Goal: Task Accomplishment & Management: Manage account settings

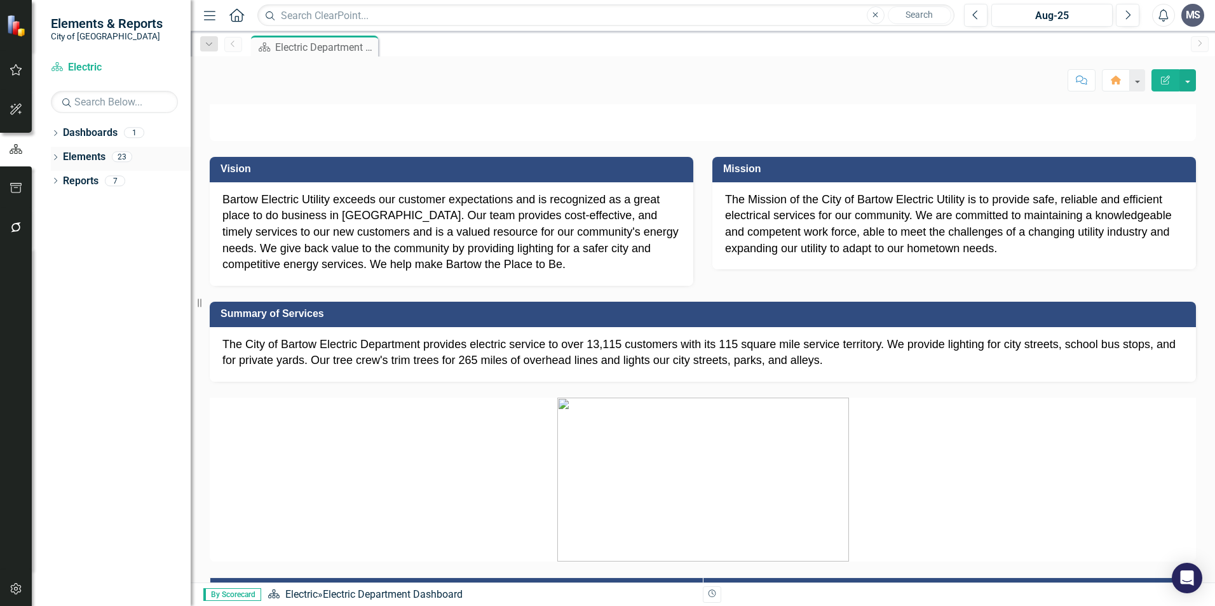
click at [77, 158] on link "Elements" at bounding box center [84, 157] width 43 height 15
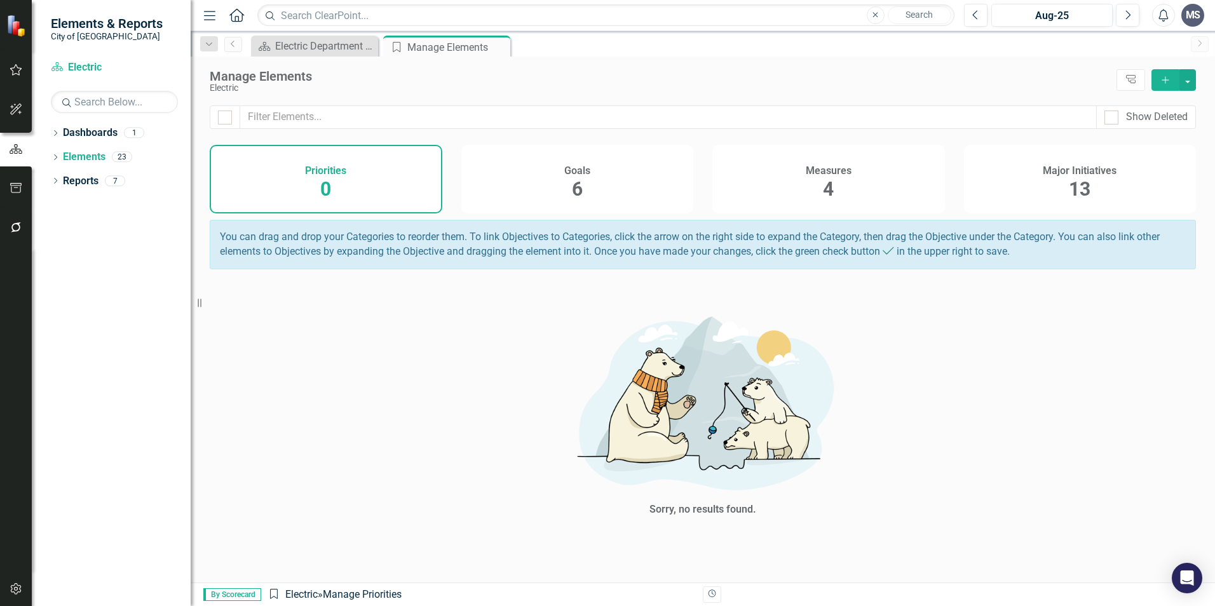
click at [1089, 185] on span "13" at bounding box center [1080, 189] width 22 height 22
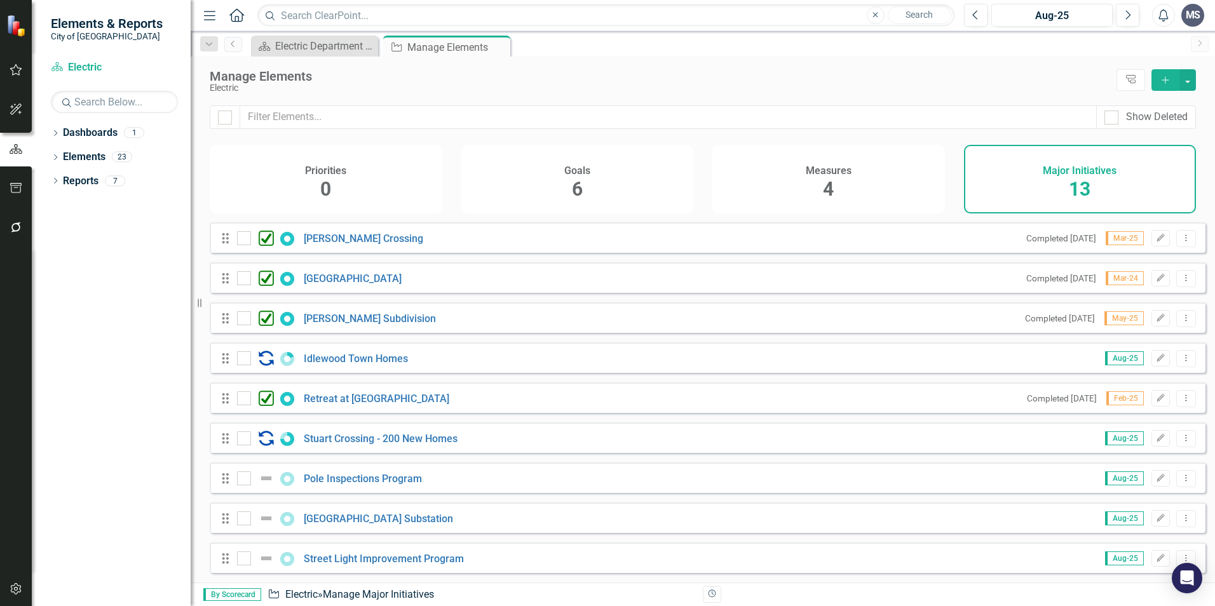
scroll to position [167, 0]
click at [81, 175] on link "Reports" at bounding box center [81, 181] width 36 height 15
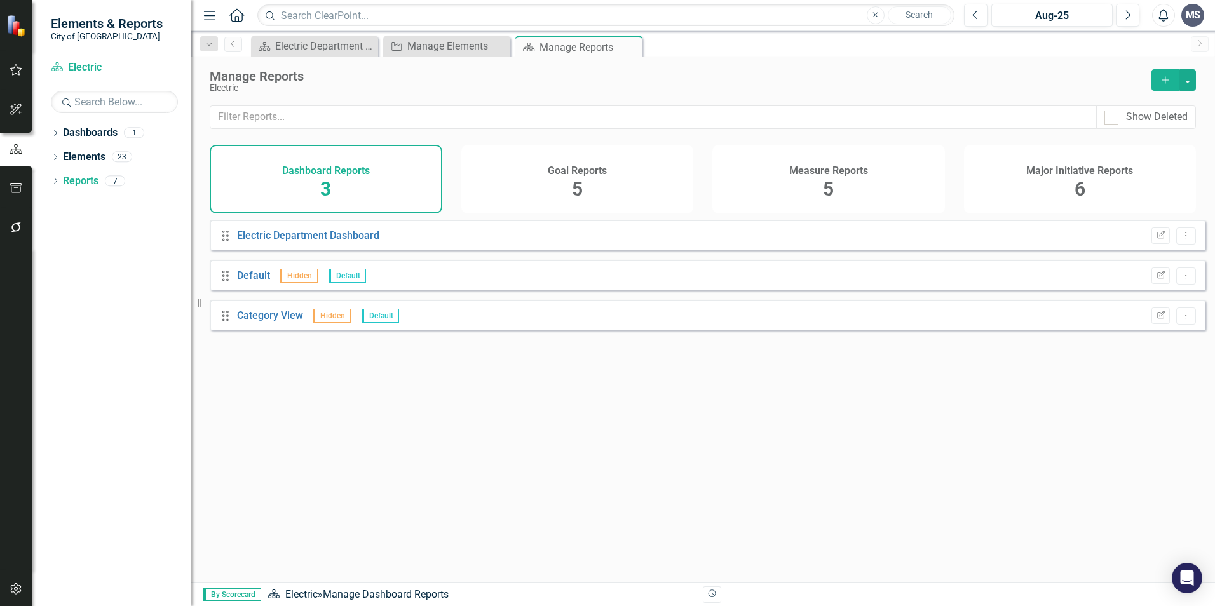
click at [323, 173] on h4 "Dashboard Reports" at bounding box center [326, 170] width 88 height 11
click at [301, 242] on link "Electric Department Dashboard" at bounding box center [308, 235] width 142 height 12
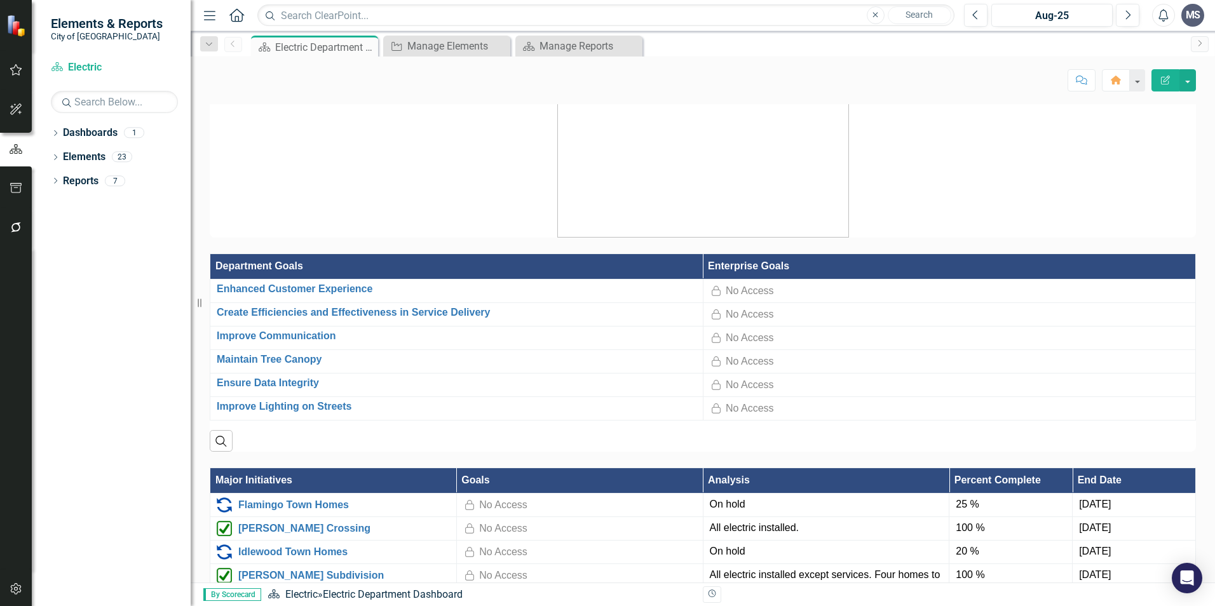
scroll to position [318, 0]
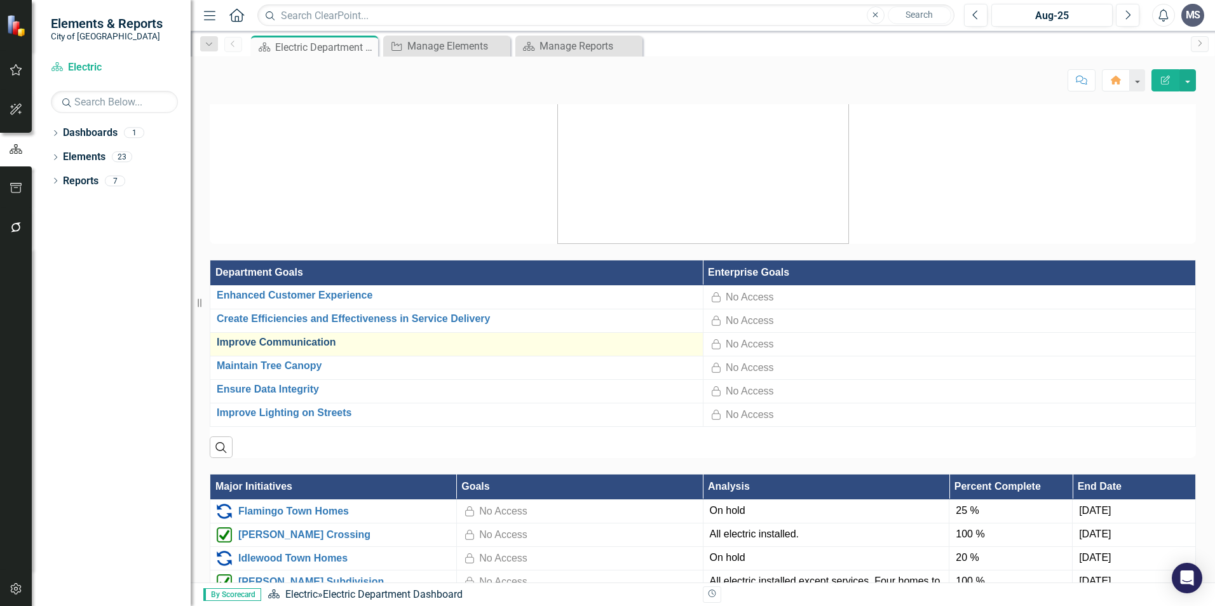
click at [280, 348] on link "Improve Communication" at bounding box center [457, 342] width 480 height 11
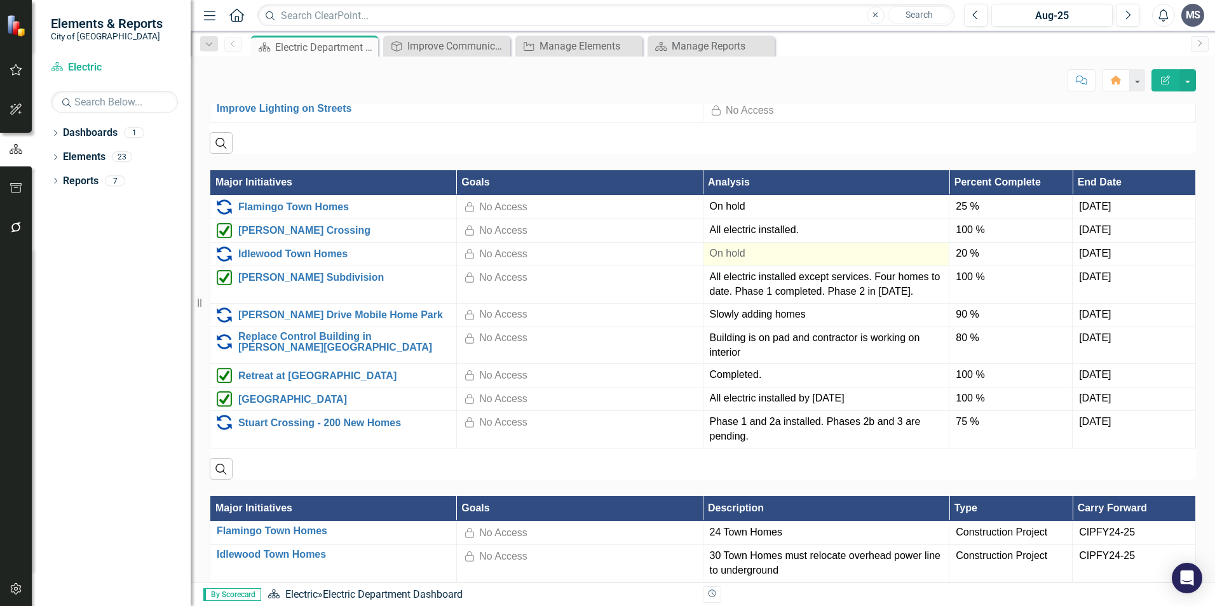
scroll to position [763, 0]
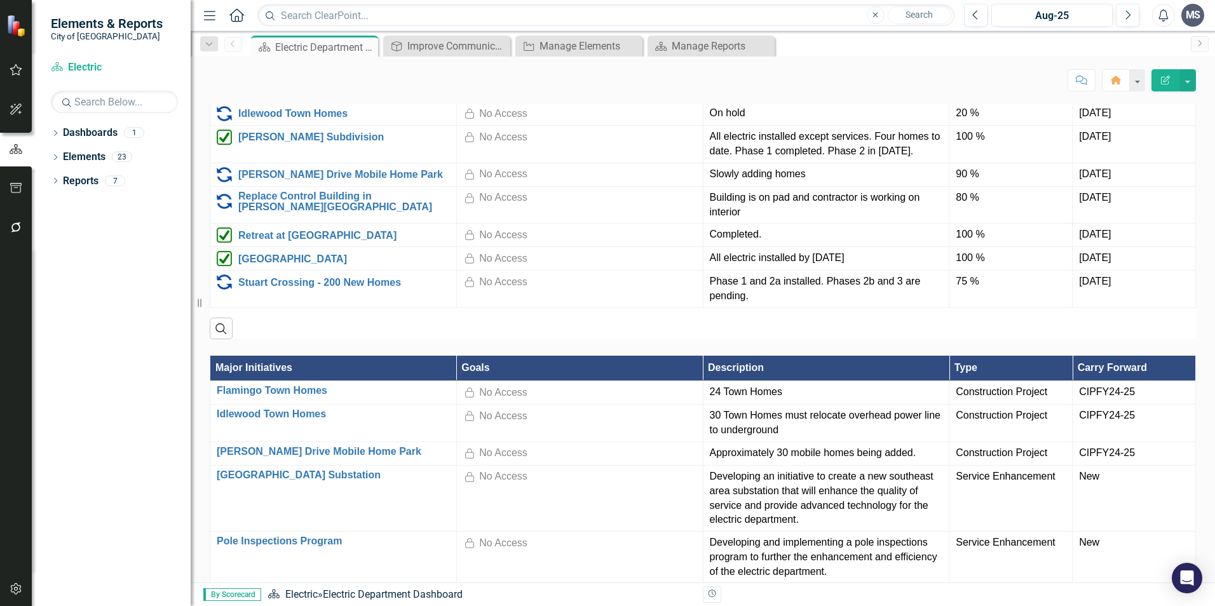
click at [24, 25] on img at bounding box center [17, 26] width 22 height 22
click at [18, 28] on img at bounding box center [17, 26] width 22 height 22
click at [20, 72] on icon "button" at bounding box center [16, 70] width 13 height 10
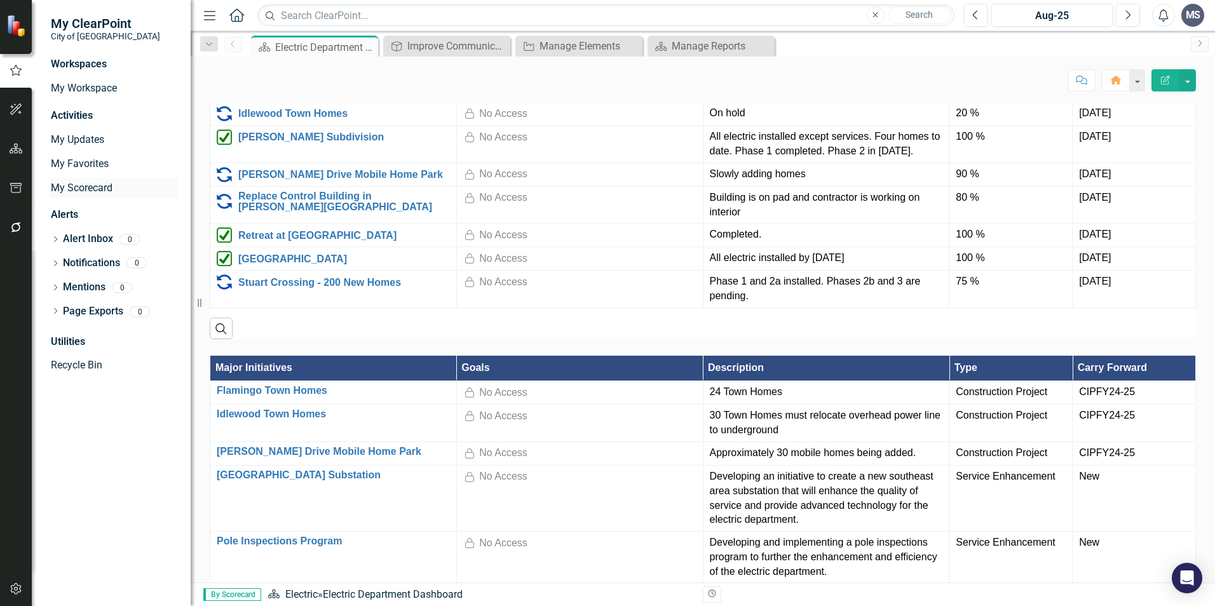
click at [90, 187] on link "My Scorecard" at bounding box center [114, 188] width 127 height 15
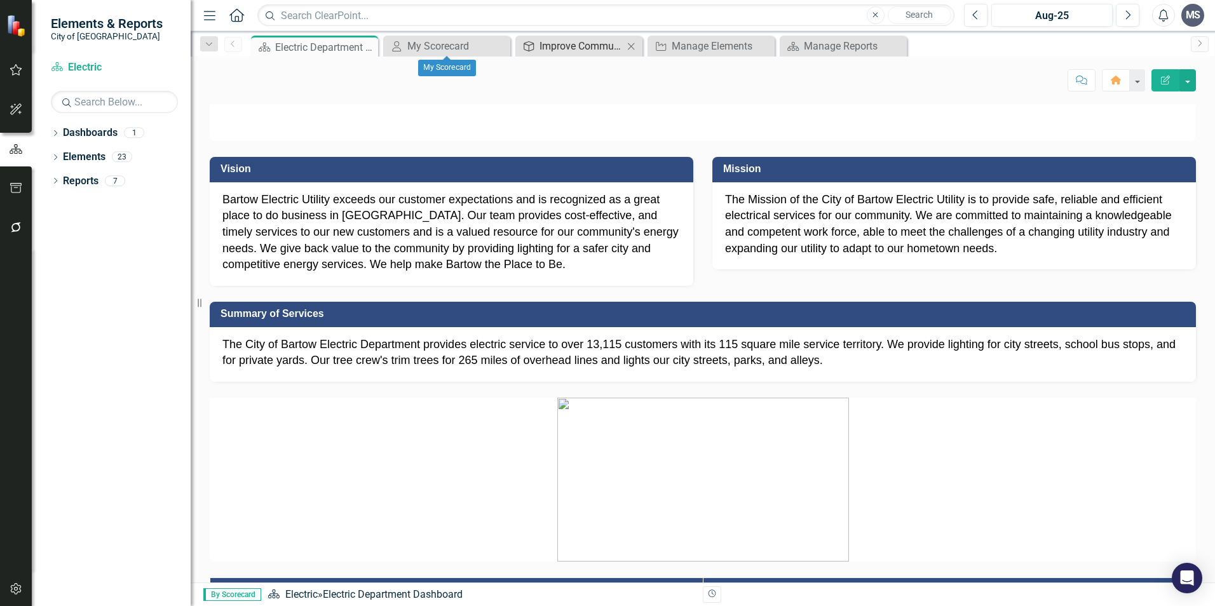
click at [572, 51] on div "Improve Communication" at bounding box center [582, 46] width 84 height 16
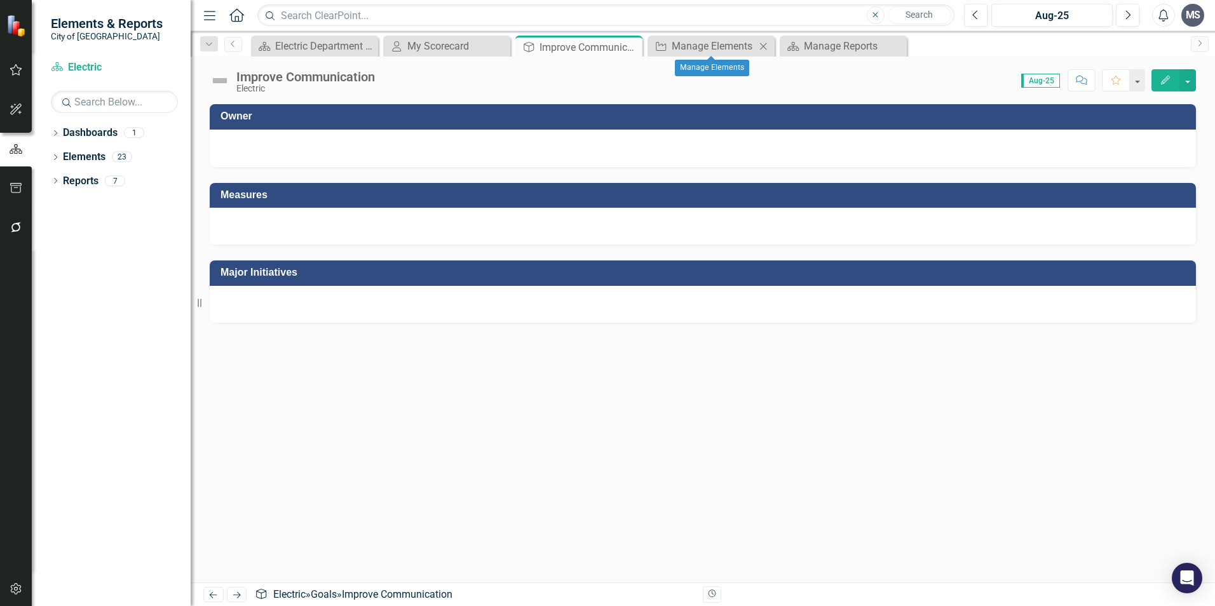
click at [703, 54] on div "Major Initiative Manage Elements Close" at bounding box center [711, 46] width 127 height 21
click at [727, 47] on div "Manage Elements" at bounding box center [714, 46] width 84 height 16
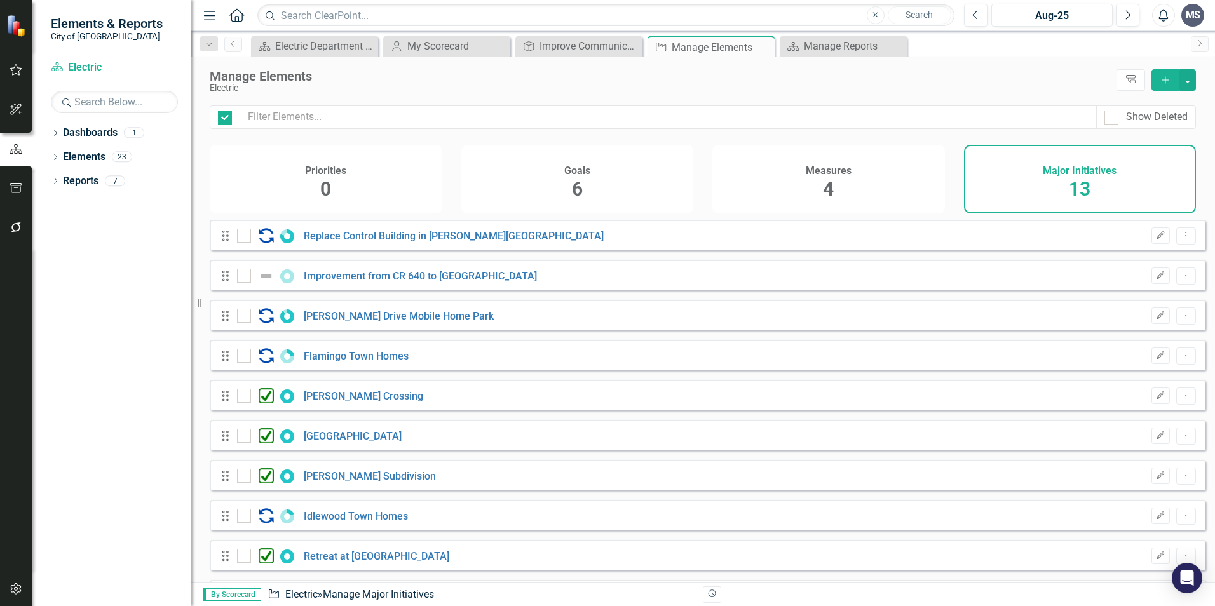
checkbox input "false"
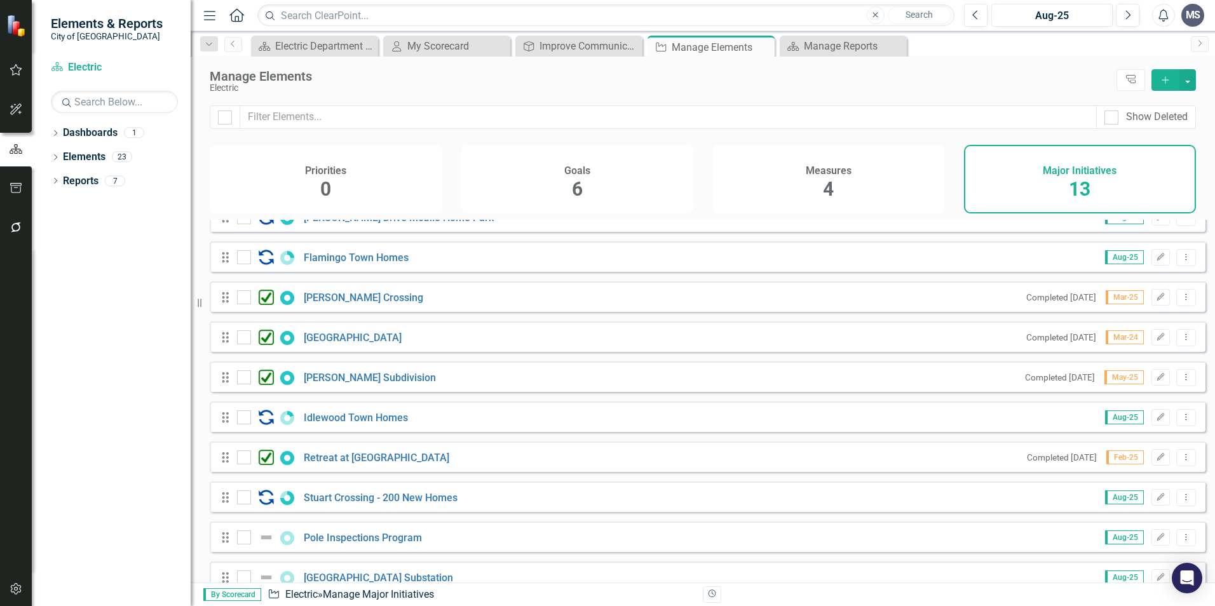
scroll to position [167, 0]
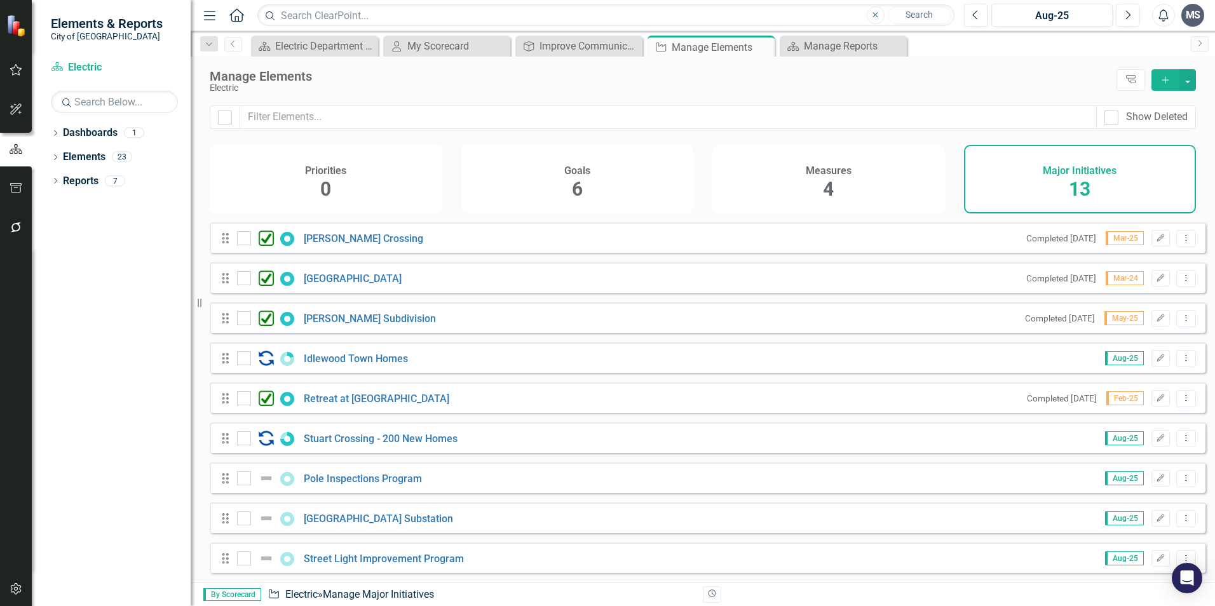
click at [828, 175] on h4 "Measures" at bounding box center [829, 170] width 46 height 11
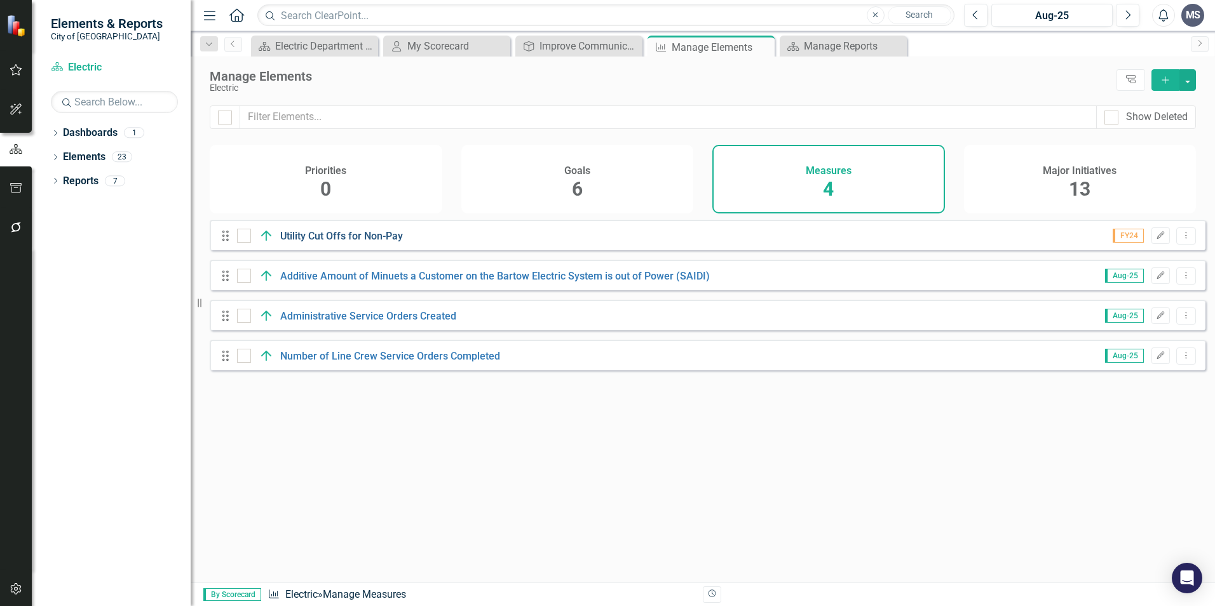
click at [352, 242] on link "Utility Cut Offs for Non-Pay" at bounding box center [341, 236] width 123 height 12
